Goal: Find specific page/section

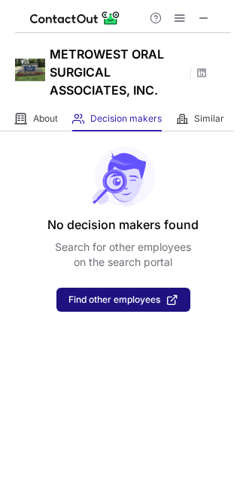
click at [122, 298] on span "Find other employees" at bounding box center [114, 299] width 92 height 11
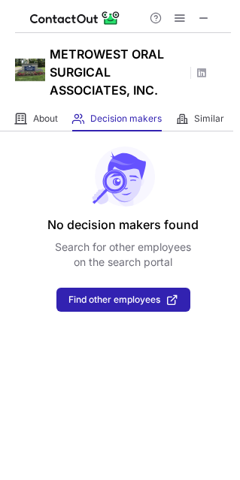
click at [218, 17] on div "Help & Support" at bounding box center [123, 16] width 216 height 33
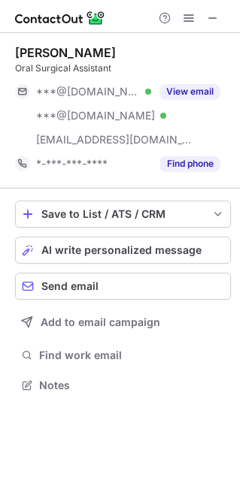
scroll to position [374, 240]
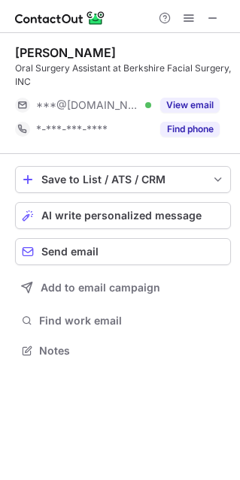
scroll to position [339, 240]
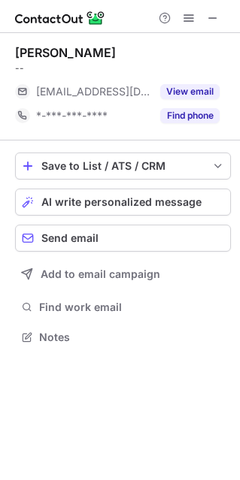
scroll to position [326, 240]
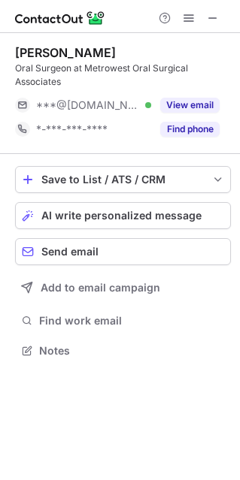
scroll to position [339, 240]
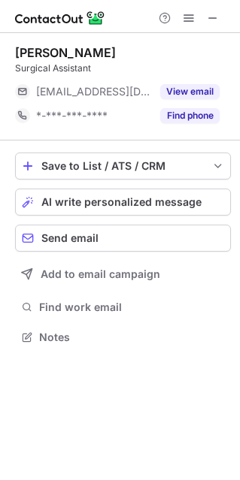
scroll to position [326, 240]
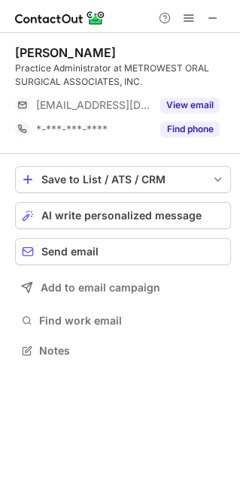
scroll to position [339, 240]
click at [210, 15] on span at bounding box center [213, 18] width 12 height 12
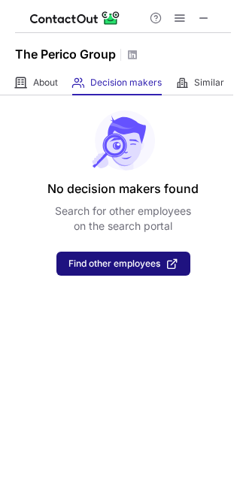
click at [149, 256] on button "Find other employees" at bounding box center [123, 264] width 134 height 24
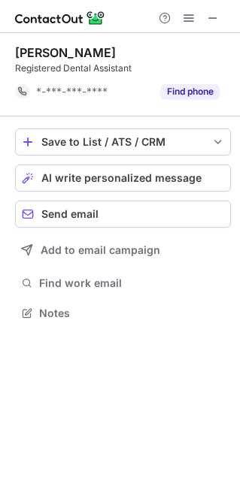
scroll to position [302, 240]
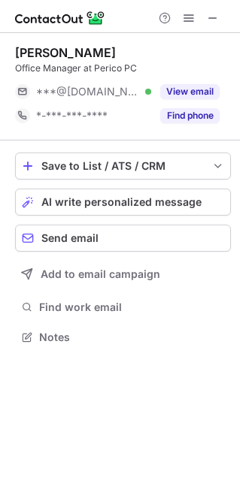
scroll to position [326, 240]
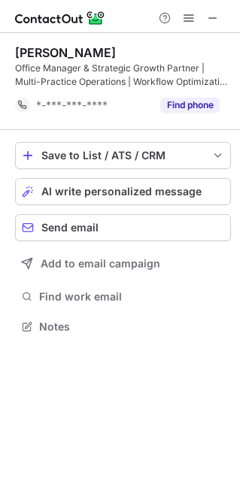
scroll to position [315, 240]
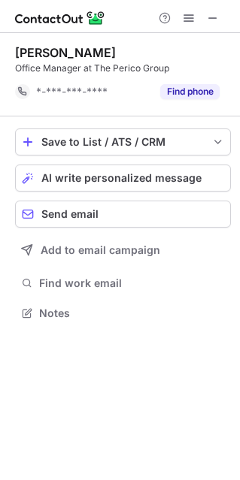
scroll to position [302, 240]
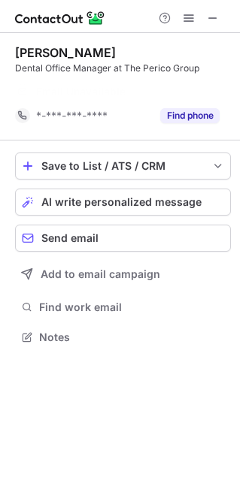
scroll to position [302, 240]
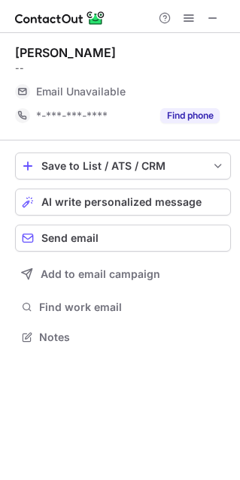
scroll to position [326, 240]
